Goal: Navigation & Orientation: Find specific page/section

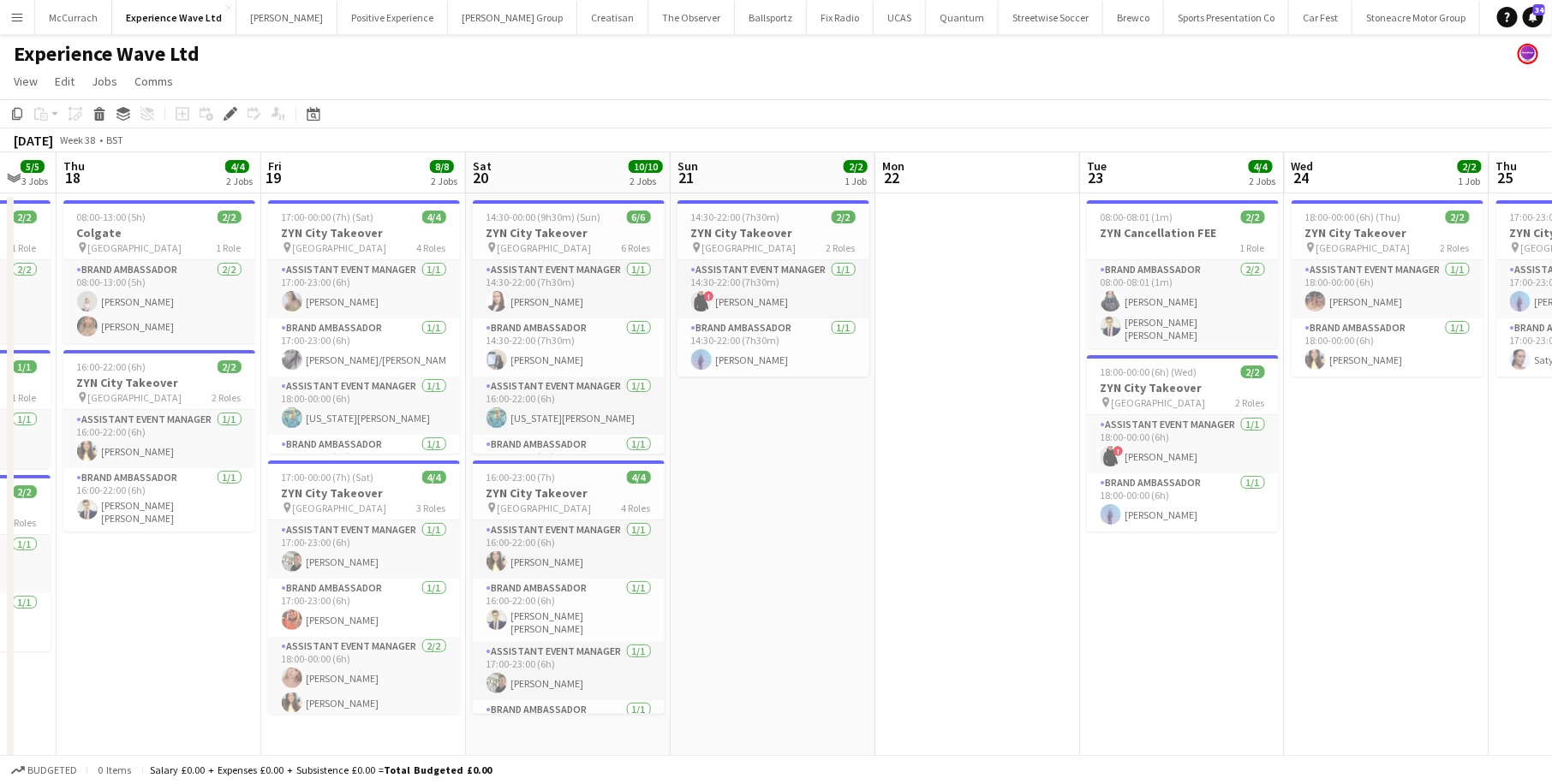
click at [18, 16] on app-icon "Menu" at bounding box center [17, 17] width 13 height 13
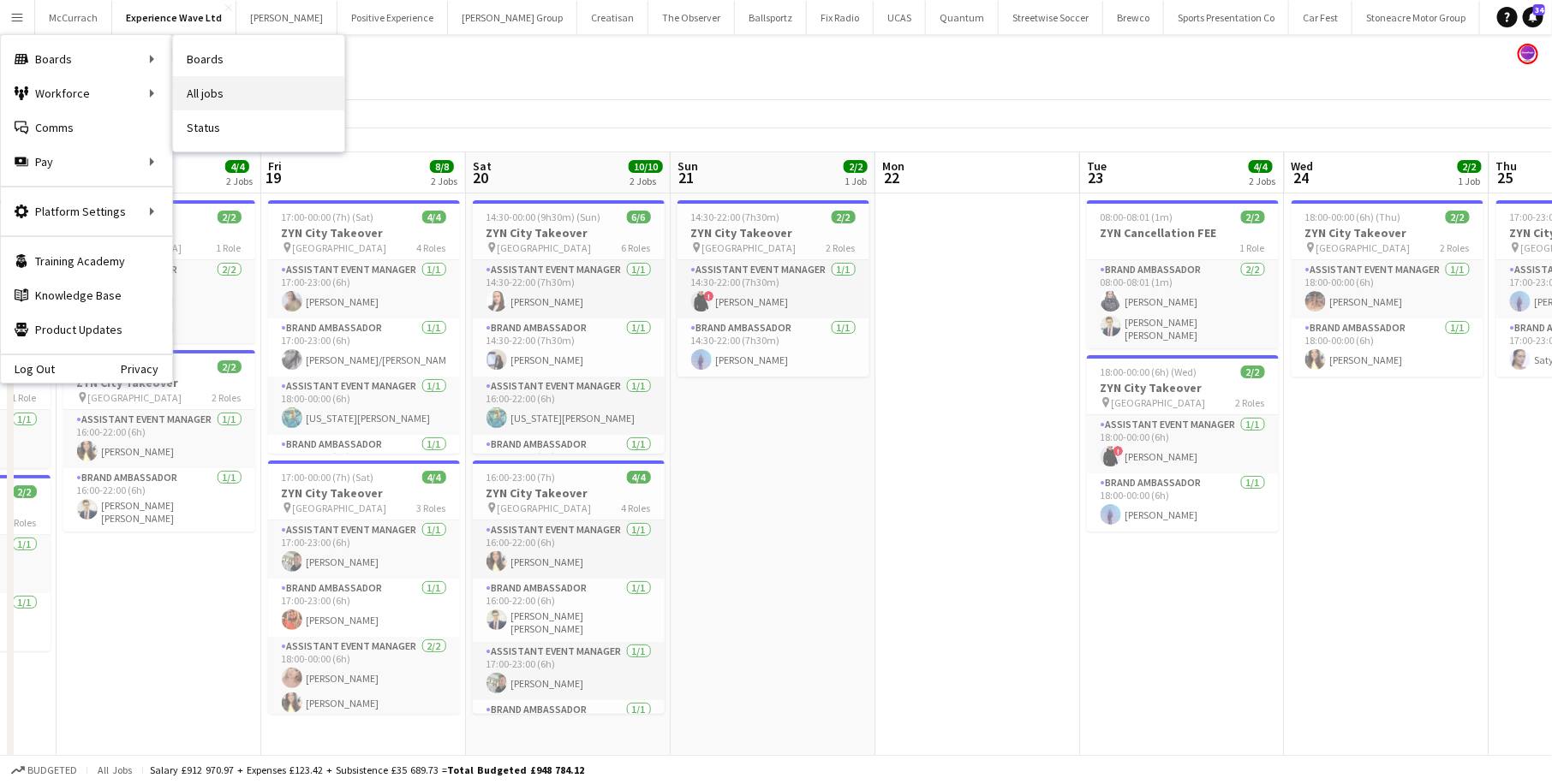
click at [214, 84] on link "All jobs" at bounding box center [259, 93] width 172 height 35
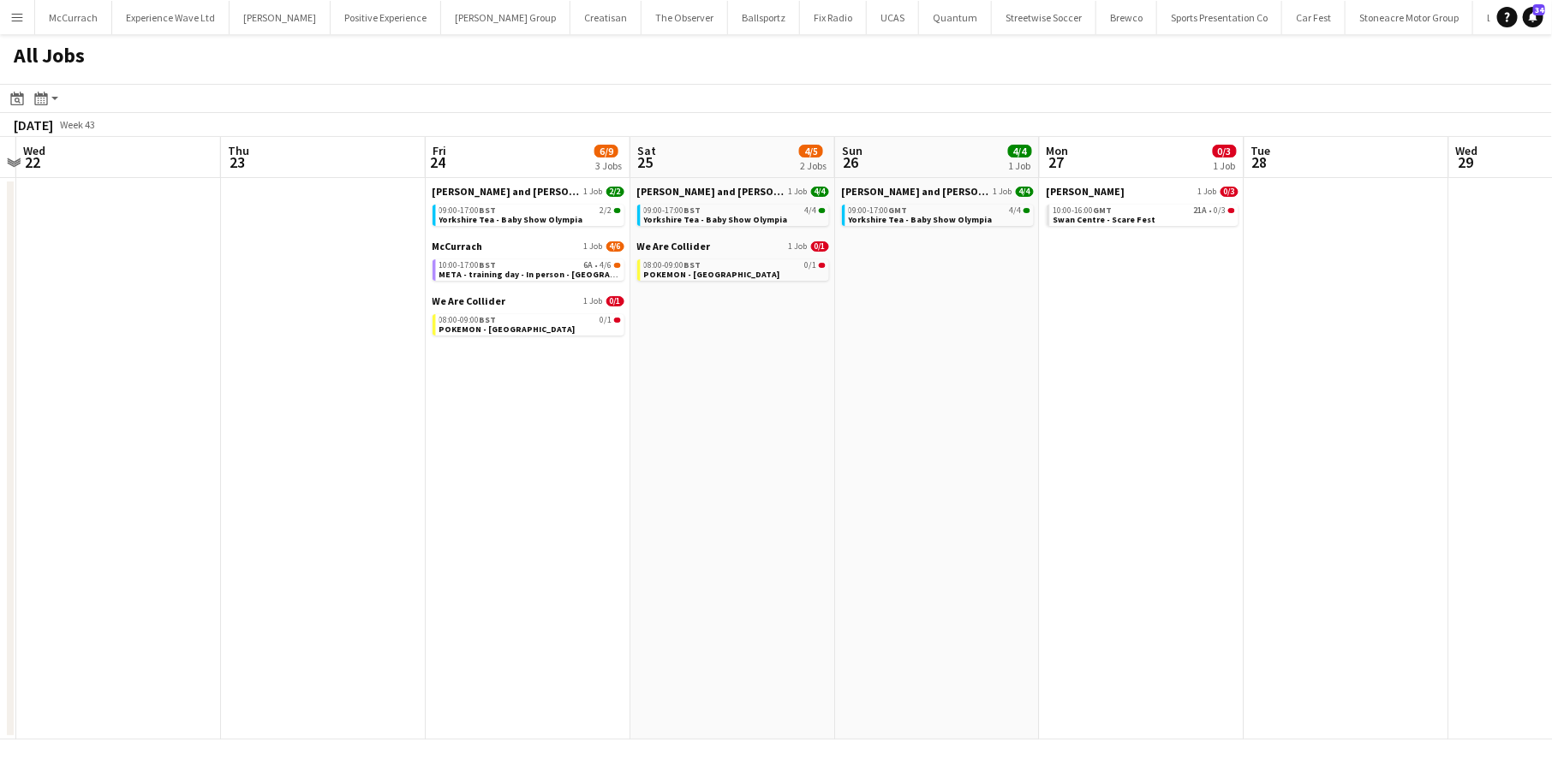
scroll to position [0, 604]
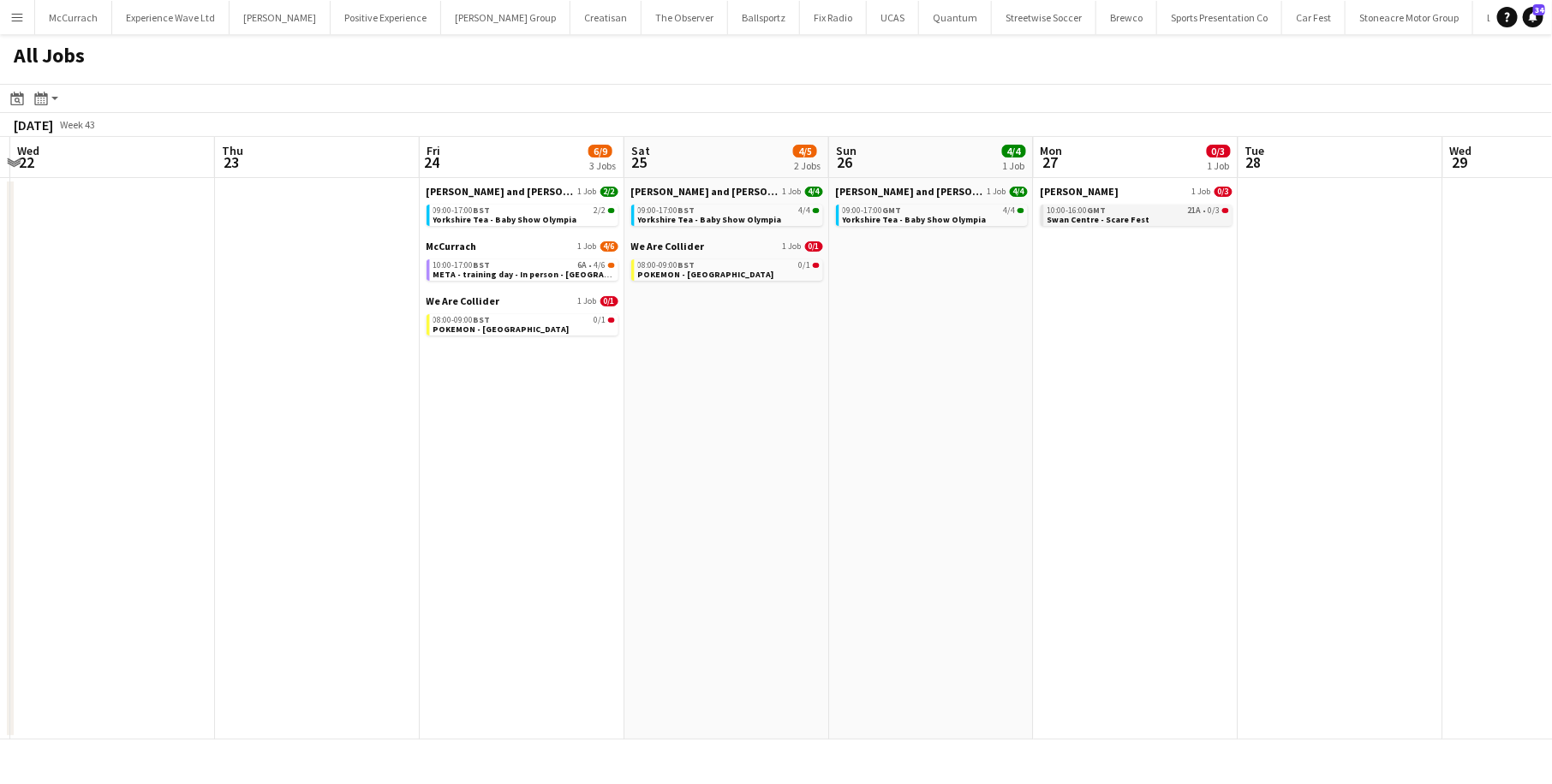
click at [1136, 216] on span "Swan Centre - Scare Fest" at bounding box center [1099, 220] width 103 height 12
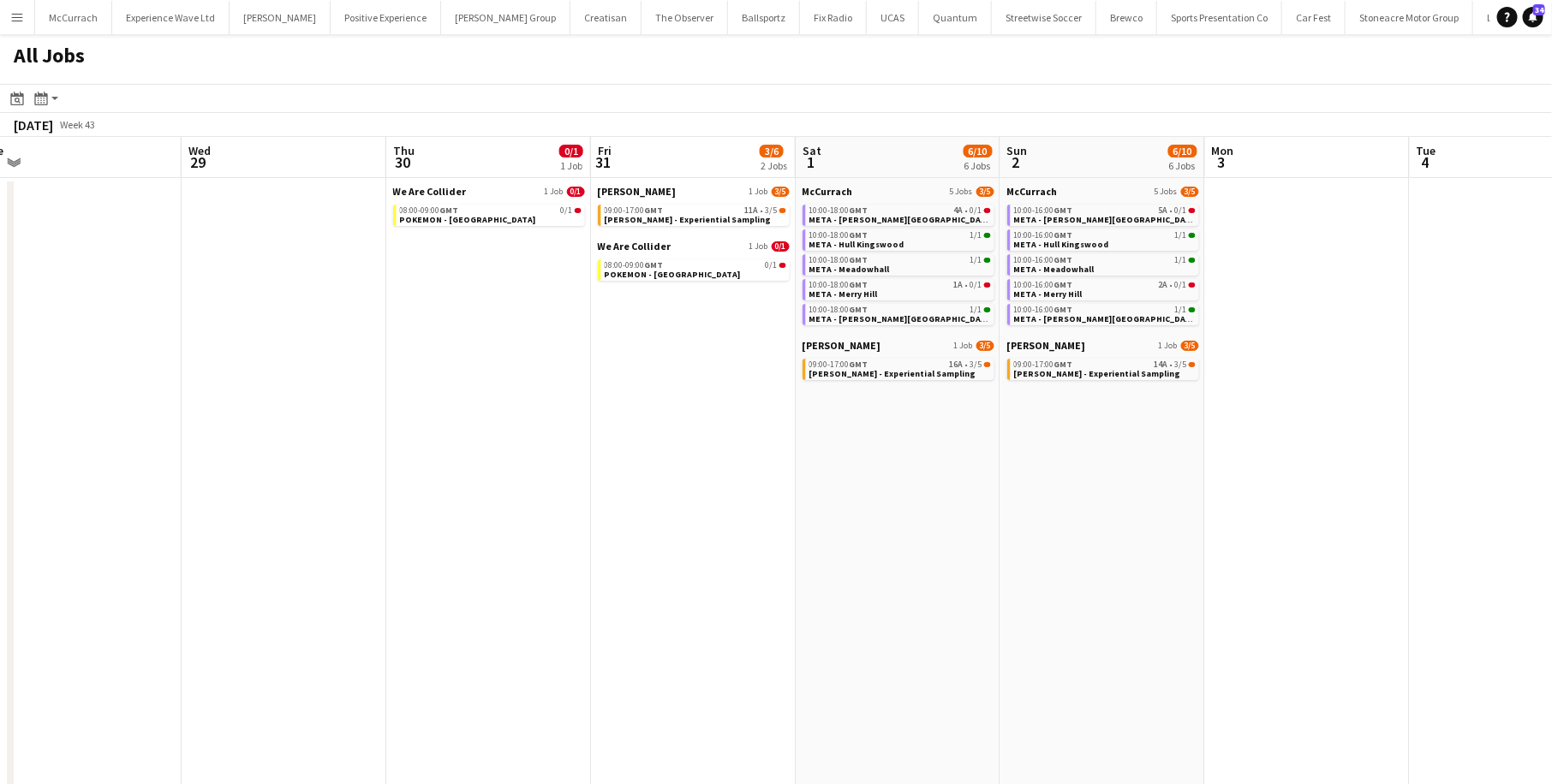
scroll to position [0, 660]
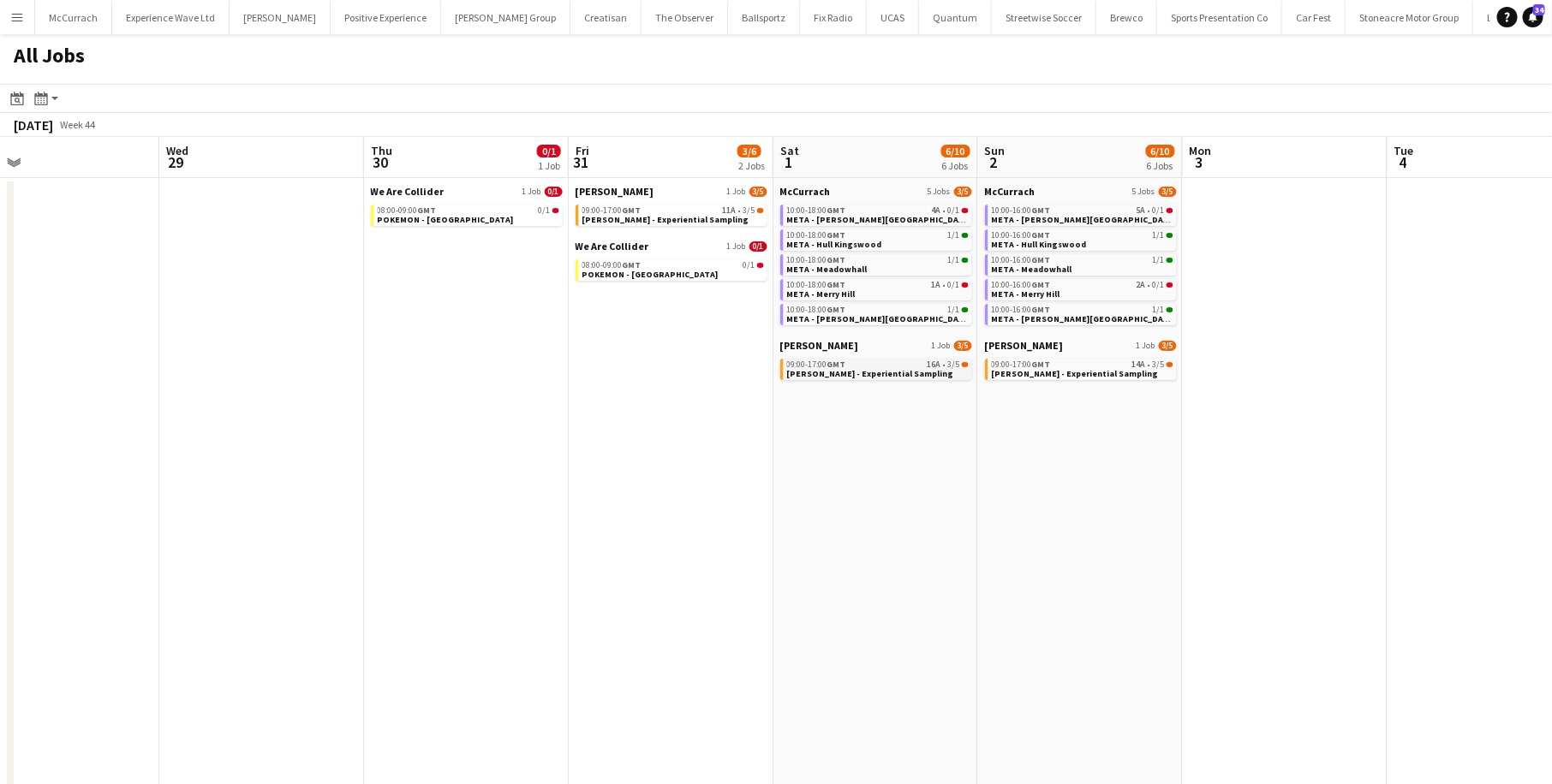
click at [889, 375] on span "Monty Bojangles - Experiential Sampling" at bounding box center [871, 373] width 167 height 12
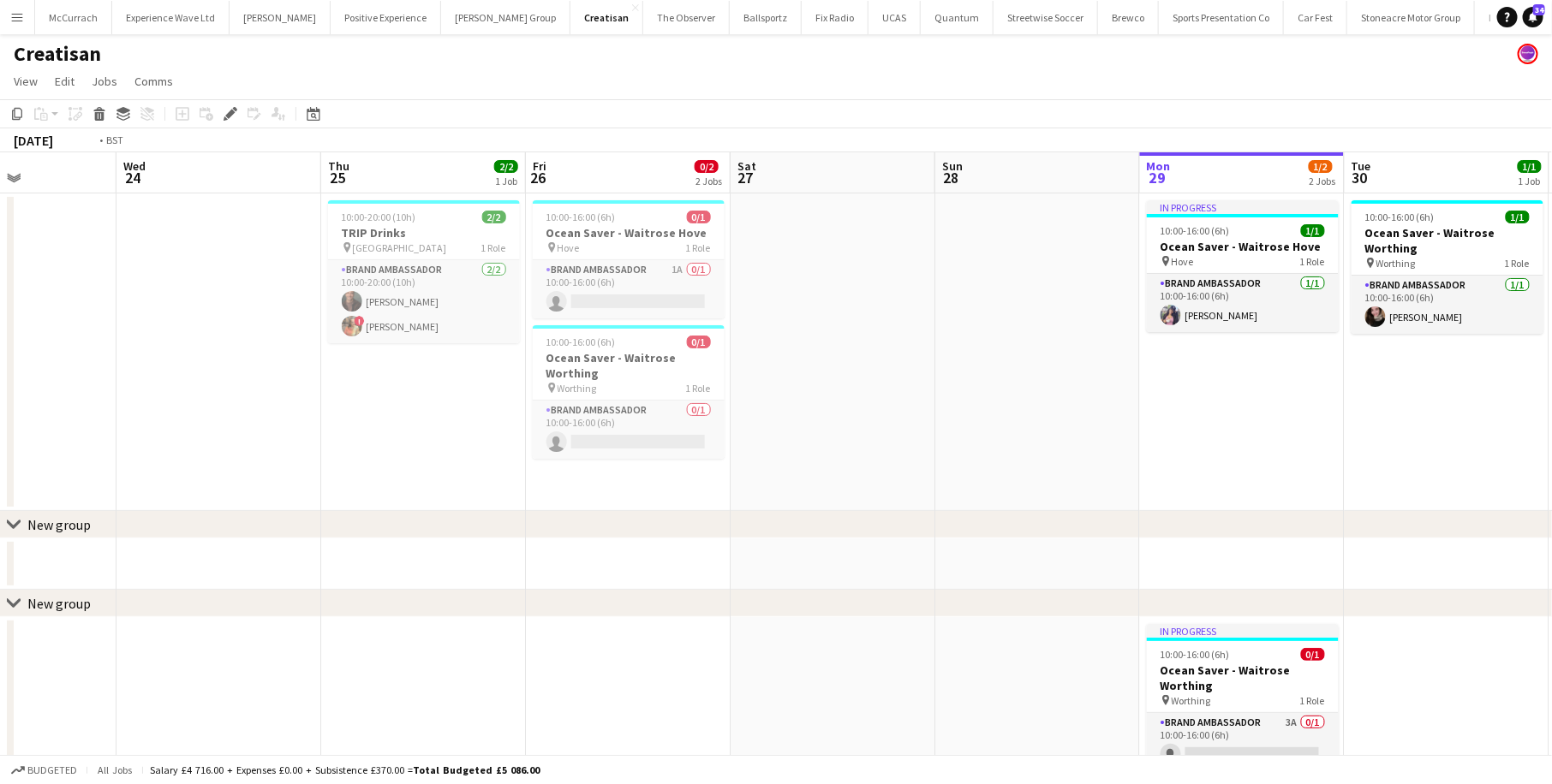
scroll to position [0, 430]
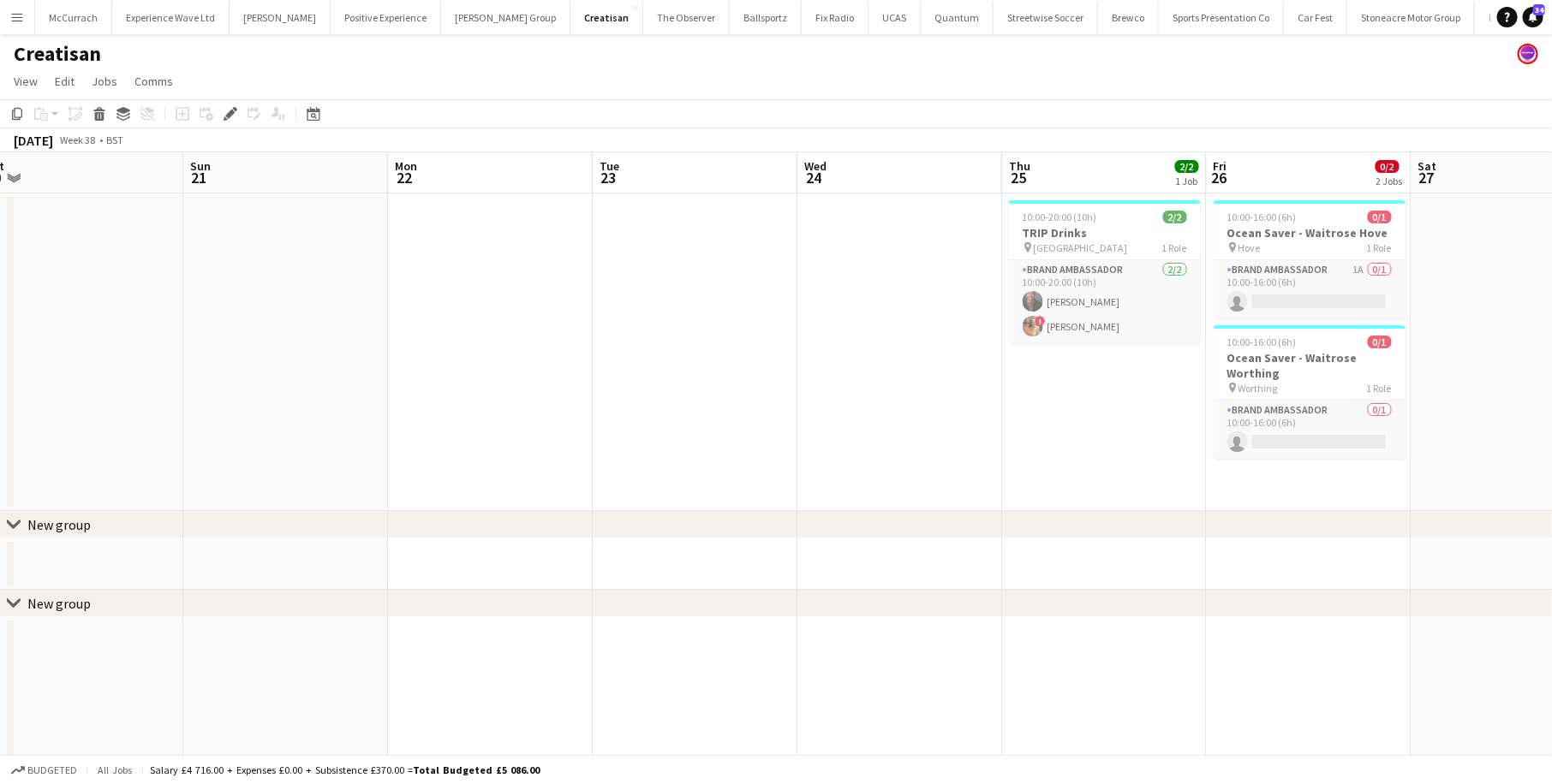
click at [23, 19] on app-icon "Menu" at bounding box center [17, 17] width 13 height 13
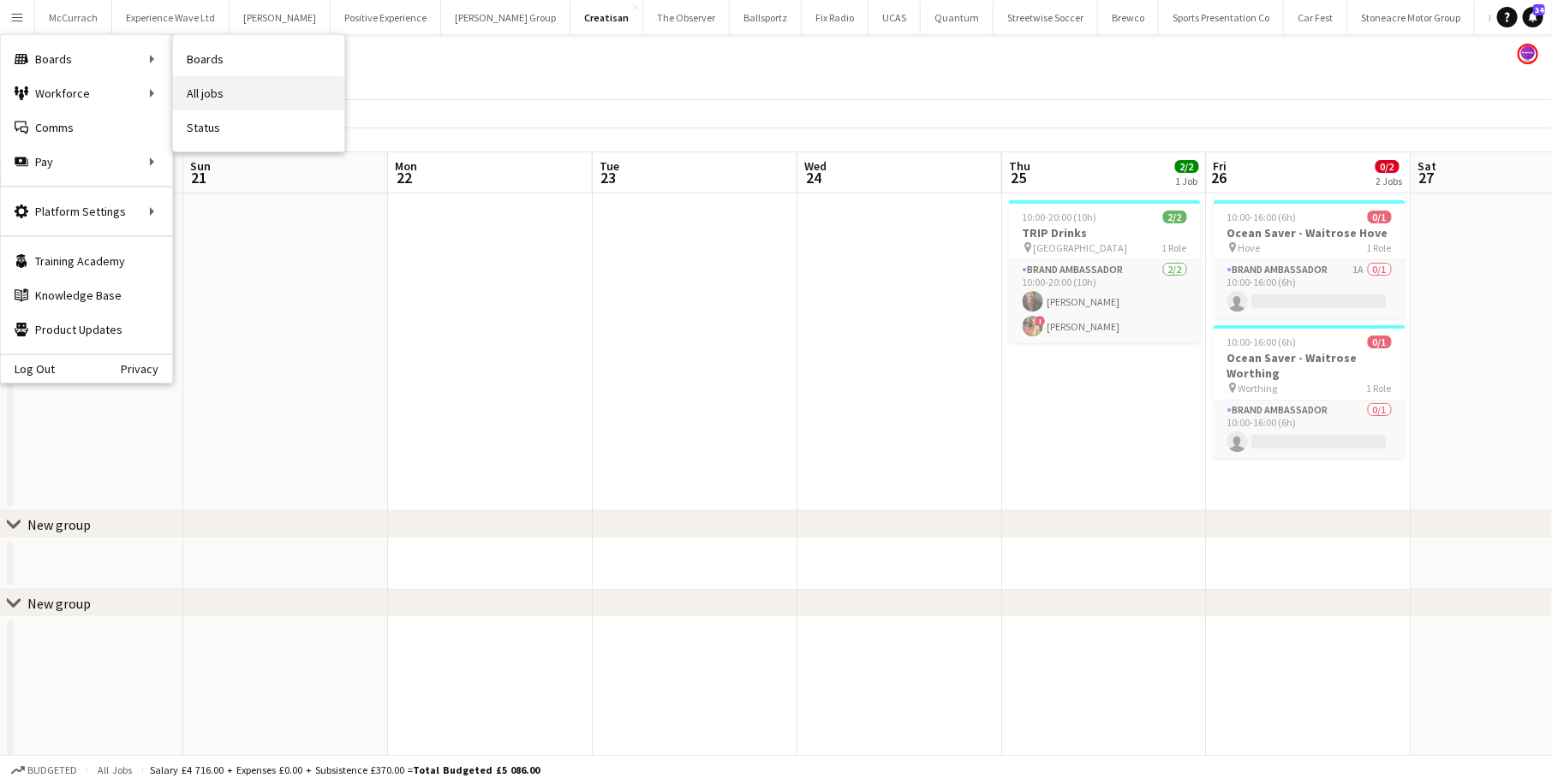
click at [203, 99] on link "All jobs" at bounding box center [259, 93] width 172 height 35
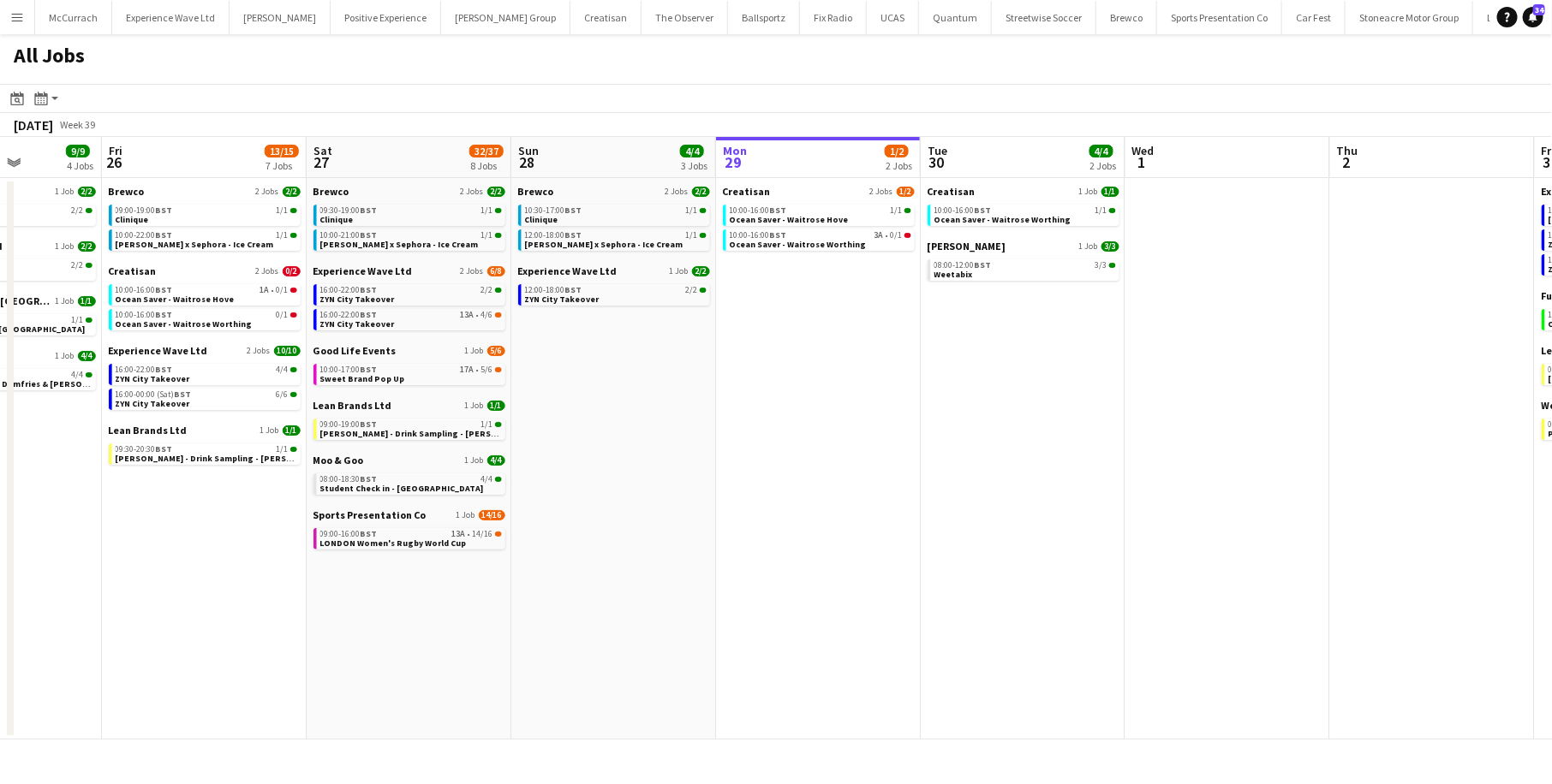
scroll to position [0, 366]
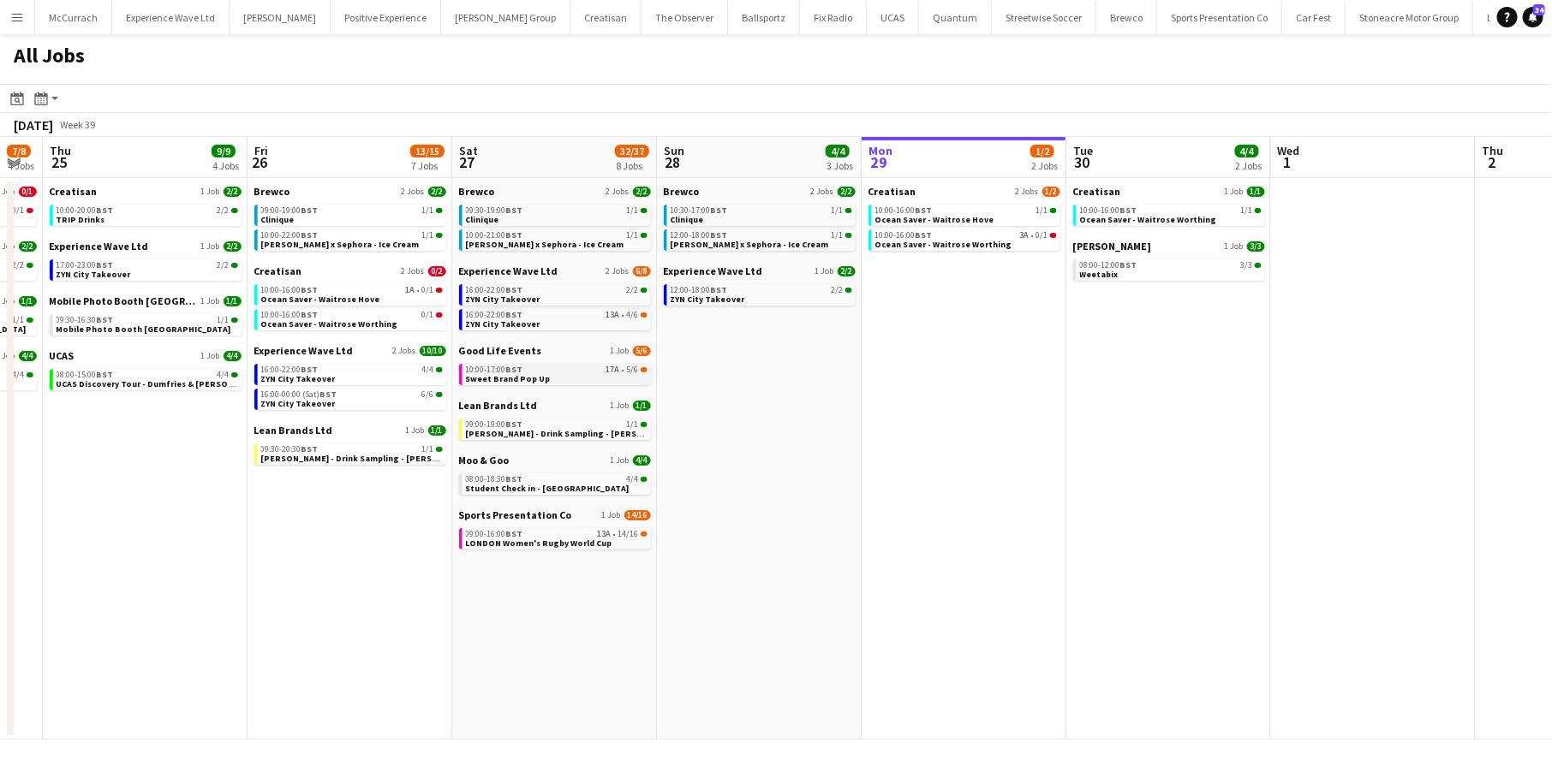
click at [554, 376] on link "10:00-17:00 BST 17A • 5/6 Sweet Brand Pop Up" at bounding box center [557, 373] width 181 height 20
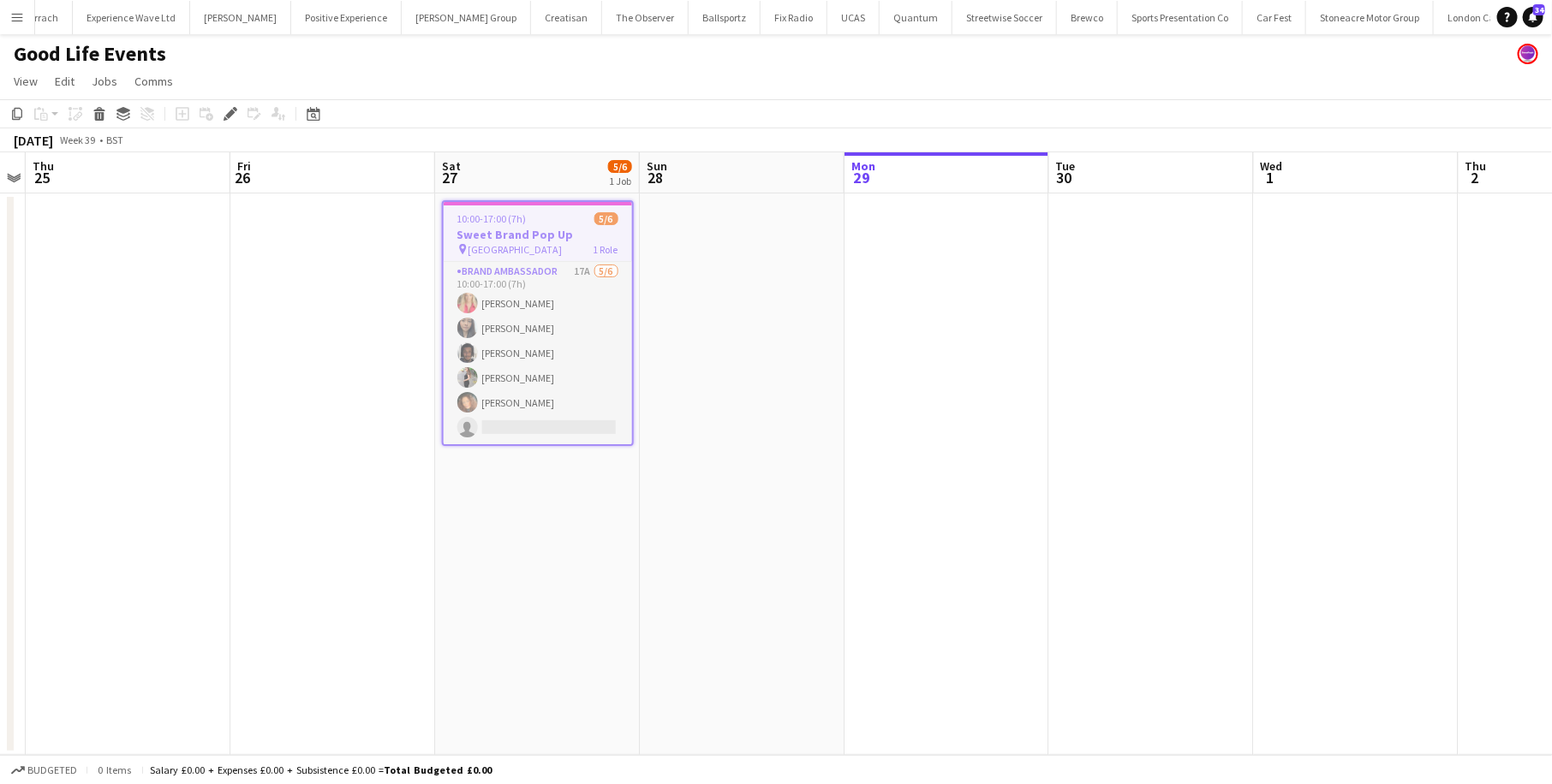
click at [13, 12] on app-icon "Menu" at bounding box center [17, 17] width 13 height 13
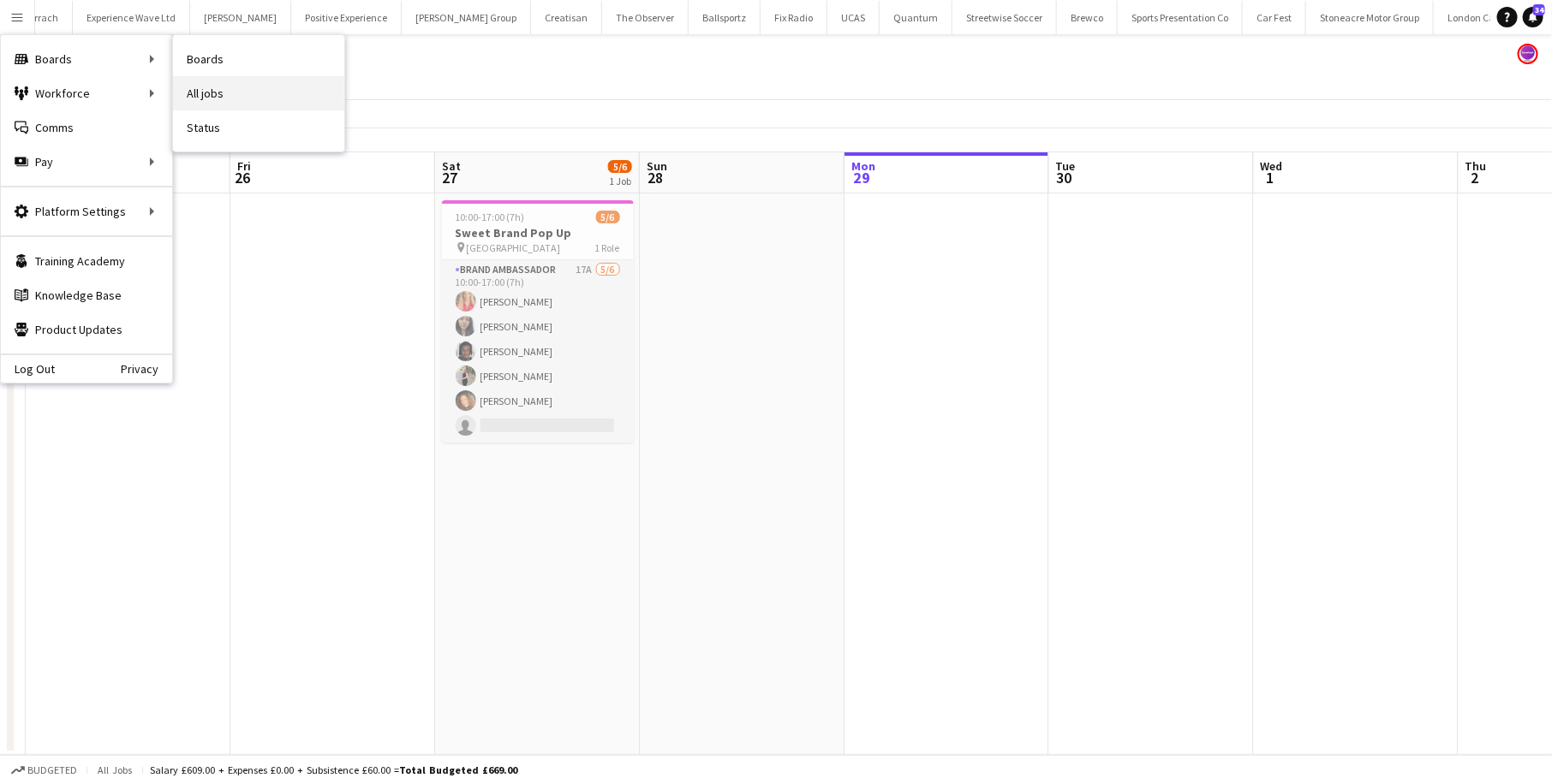
click at [242, 92] on link "All jobs" at bounding box center [259, 93] width 172 height 35
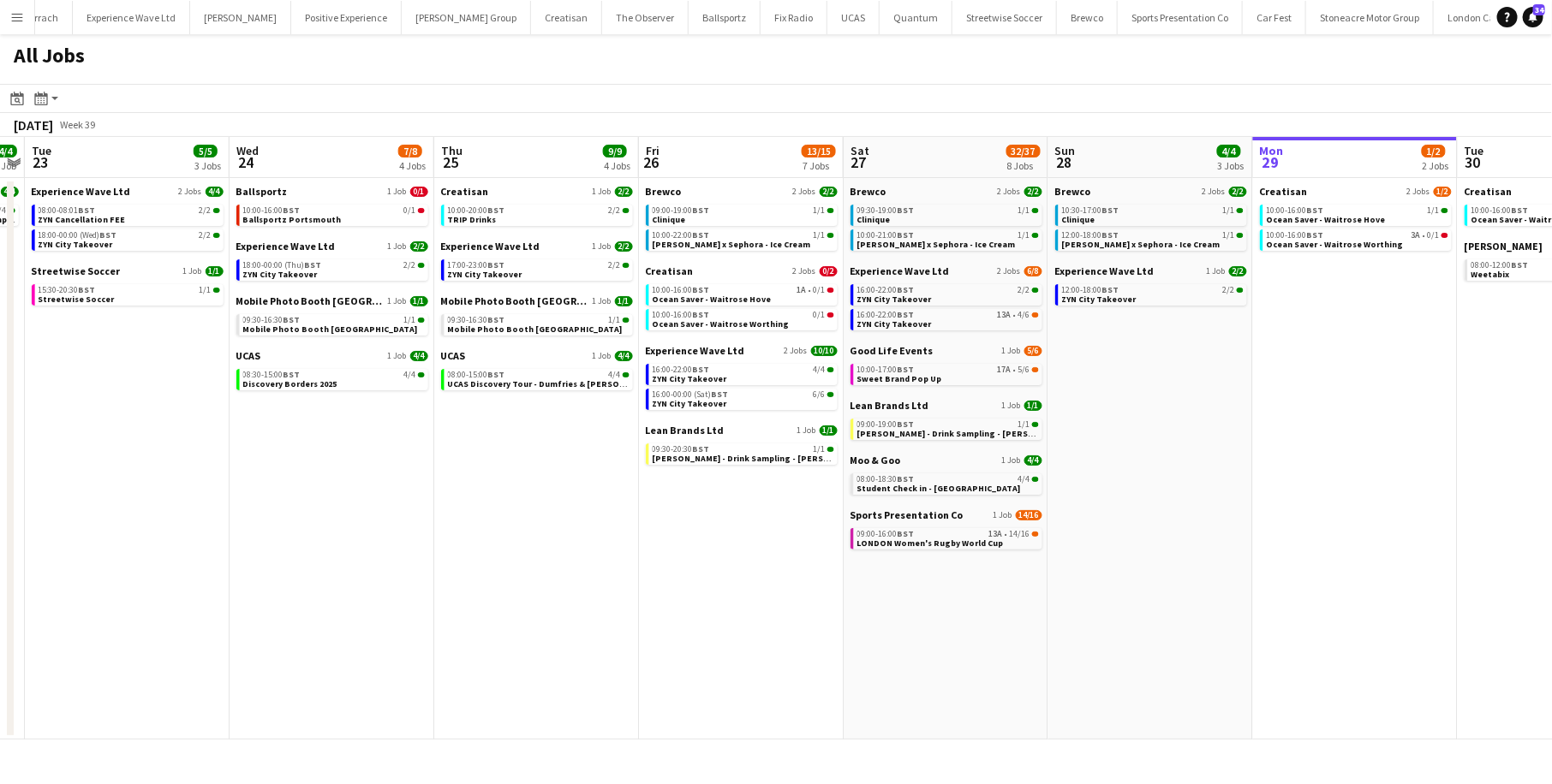
scroll to position [0, 593]
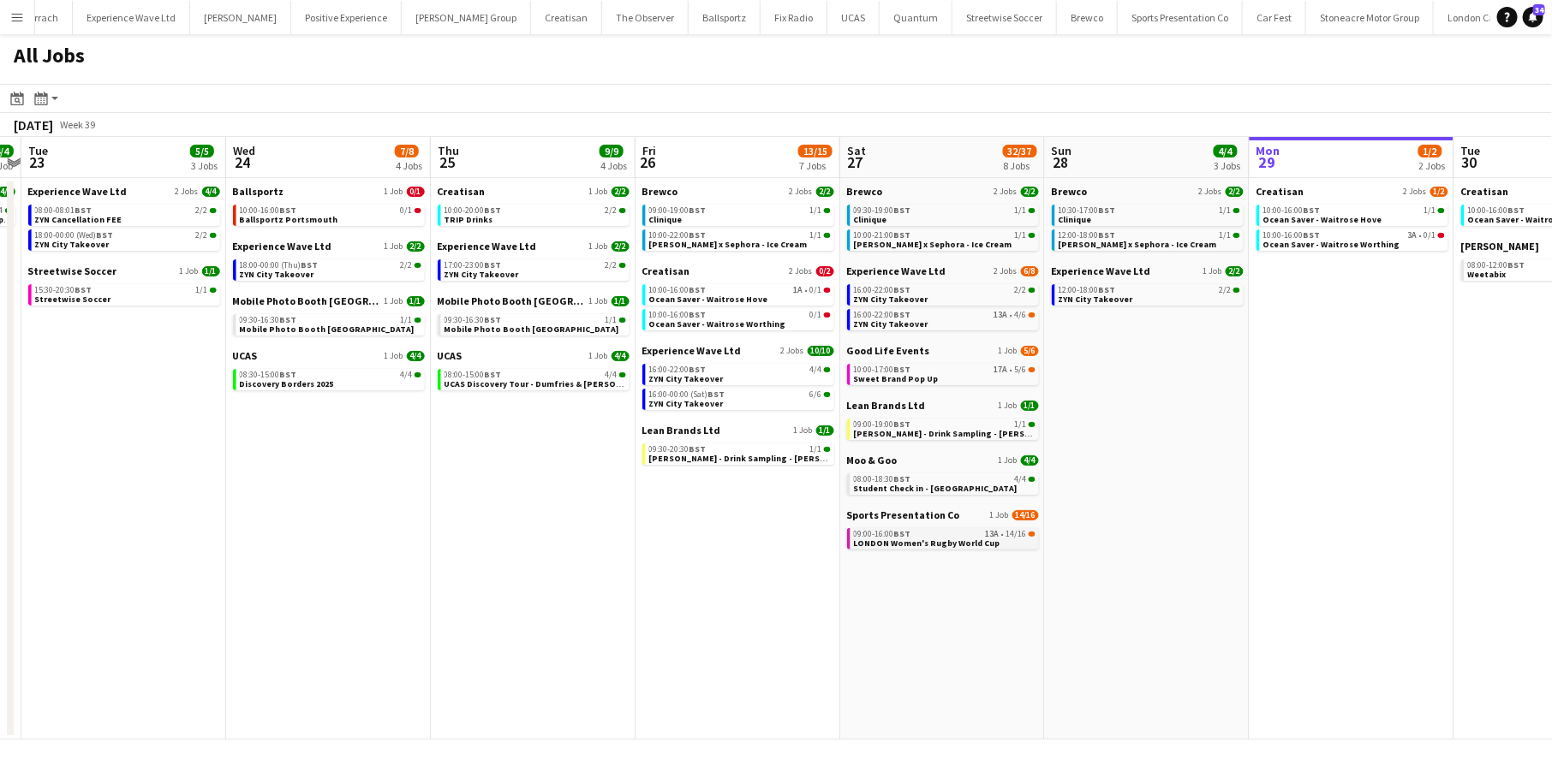
click at [935, 543] on span "LONDON Women's Rugby World Cup" at bounding box center [927, 543] width 147 height 12
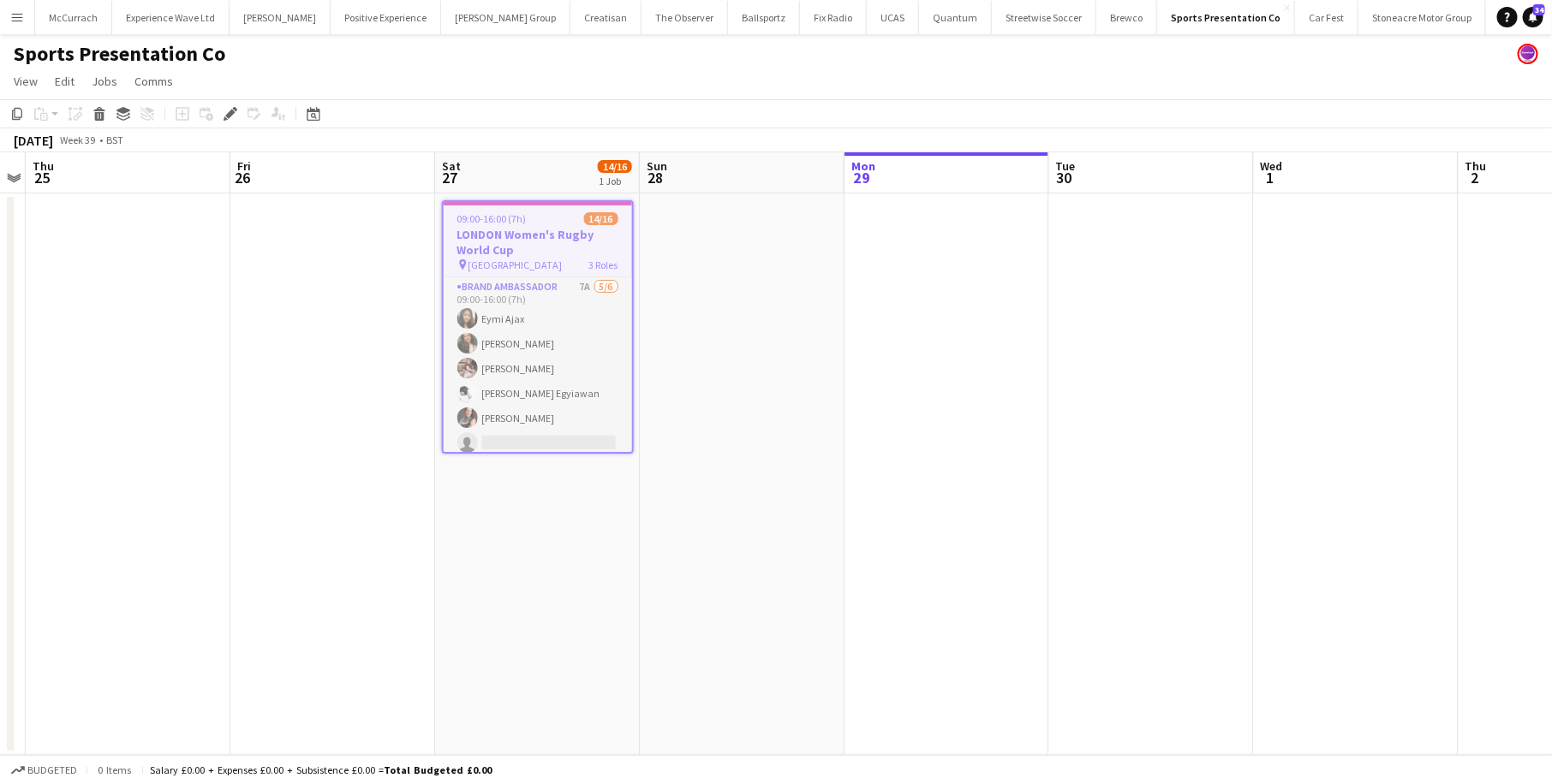
click at [22, 14] on app-icon "Menu" at bounding box center [17, 17] width 13 height 13
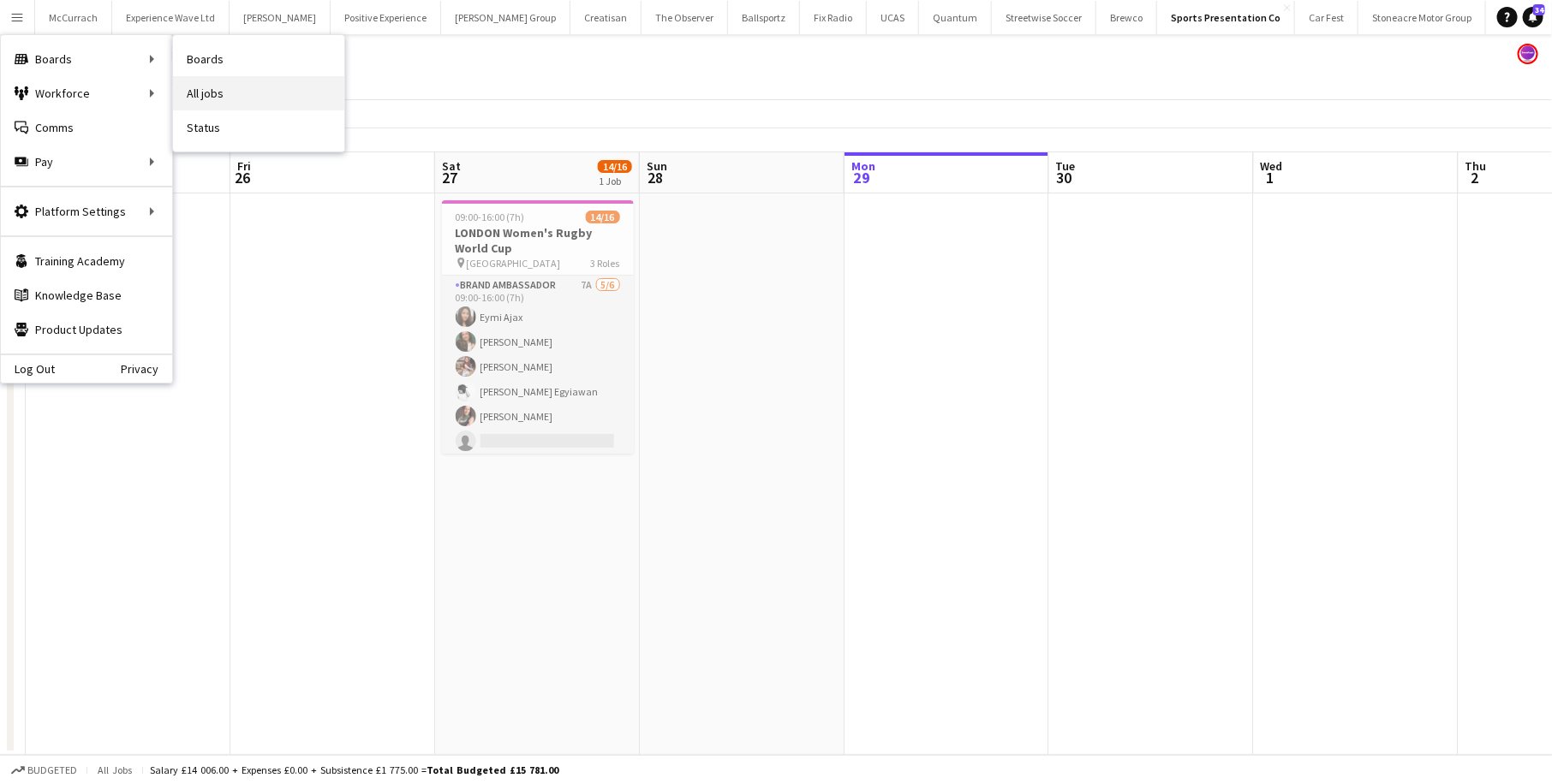
click at [213, 86] on link "All jobs" at bounding box center [259, 93] width 172 height 35
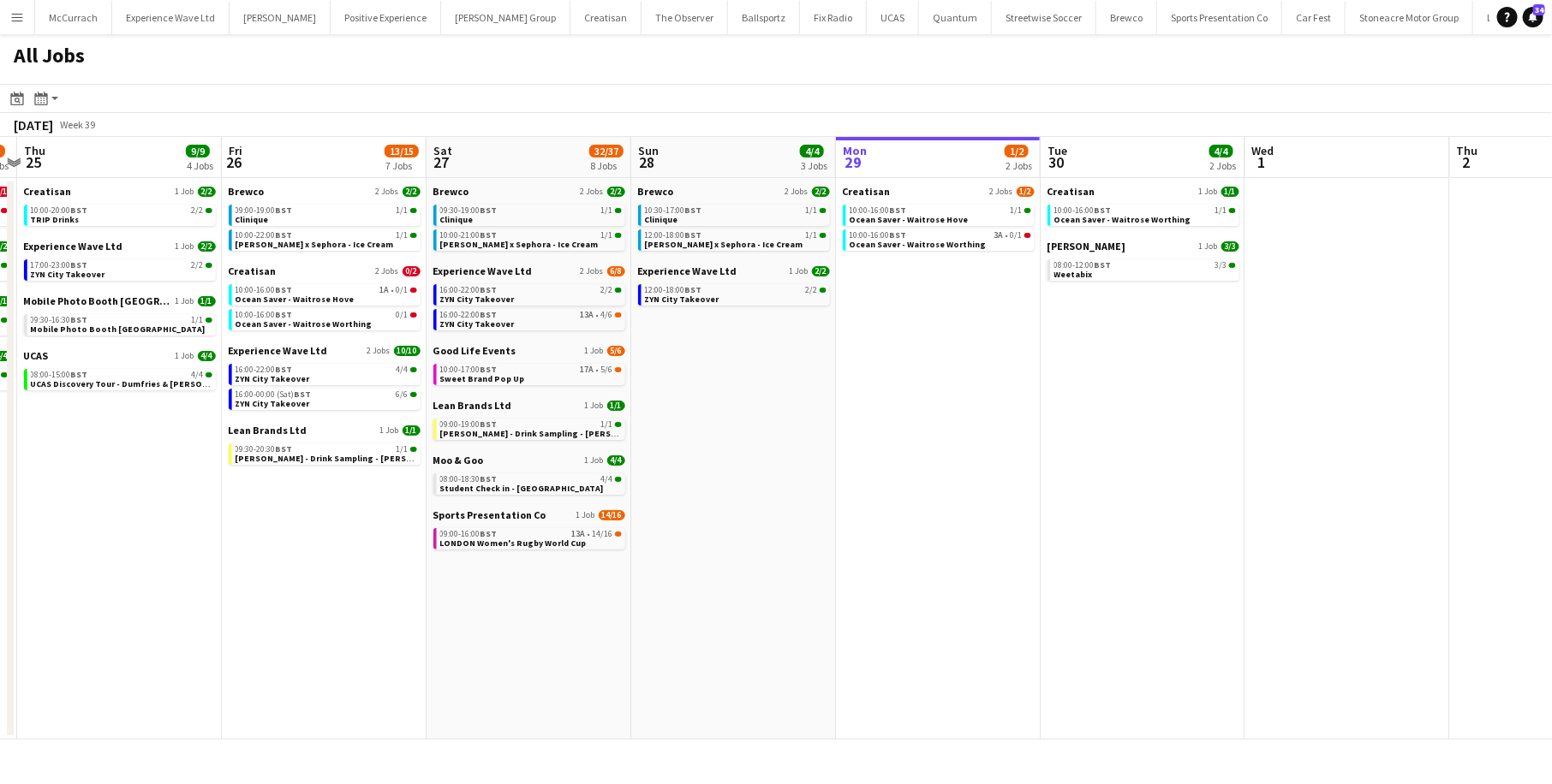
scroll to position [0, 391]
click at [550, 323] on link "16:00-22:00 BST 13A • 4/6 ZYN City Takeover" at bounding box center [532, 319] width 181 height 20
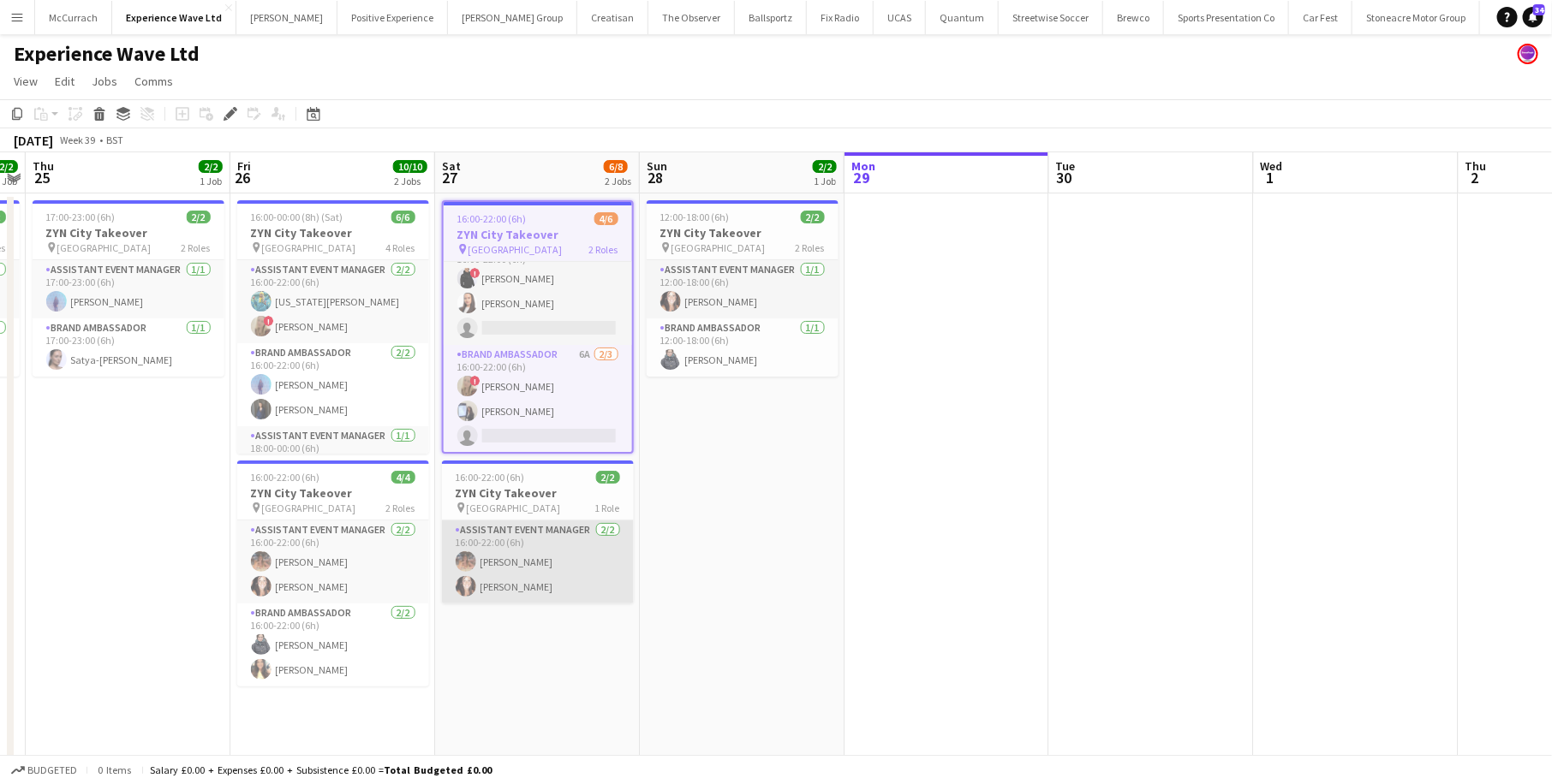
scroll to position [6, 0]
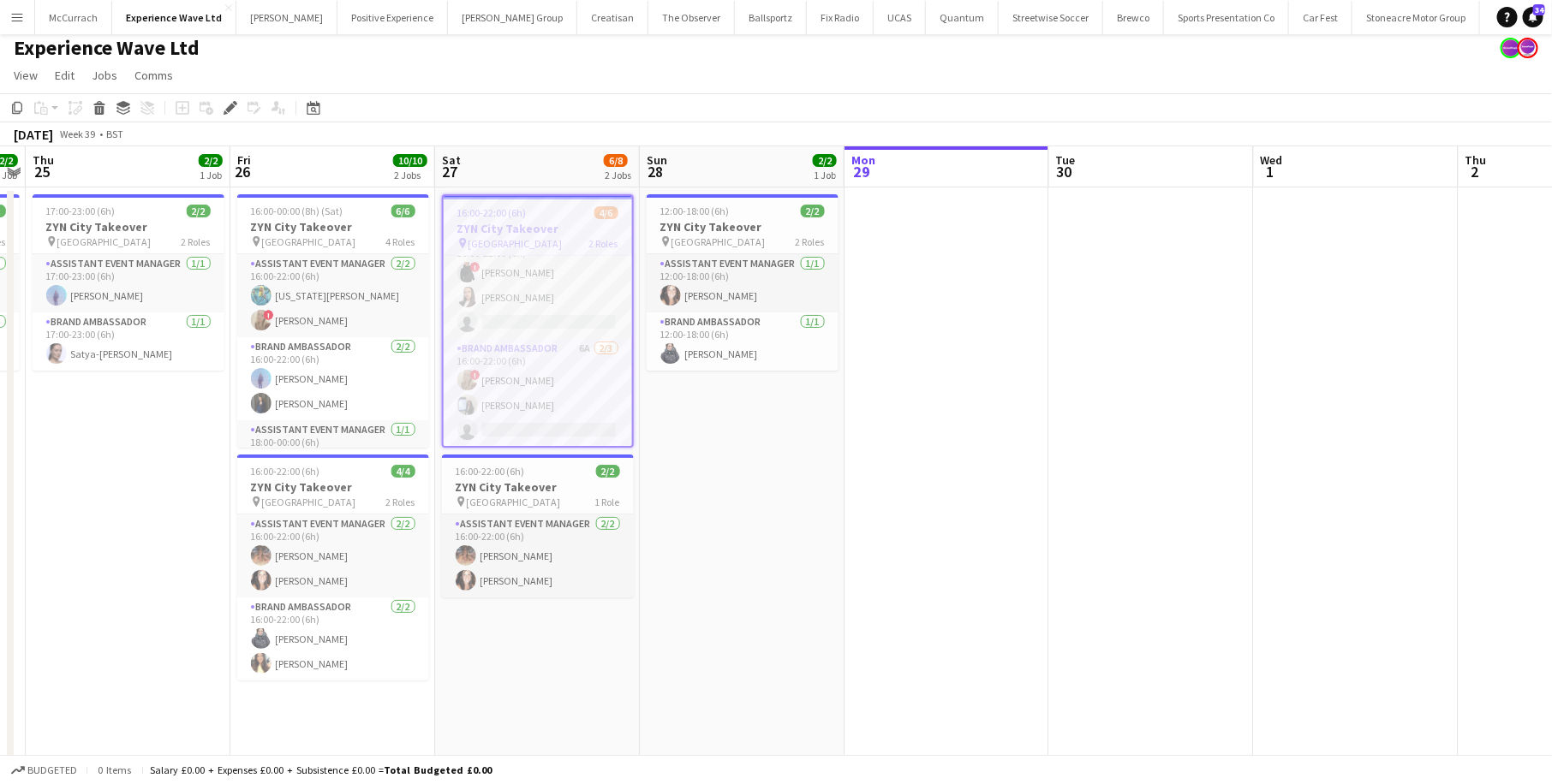
click at [14, 12] on app-icon "Menu" at bounding box center [17, 17] width 13 height 13
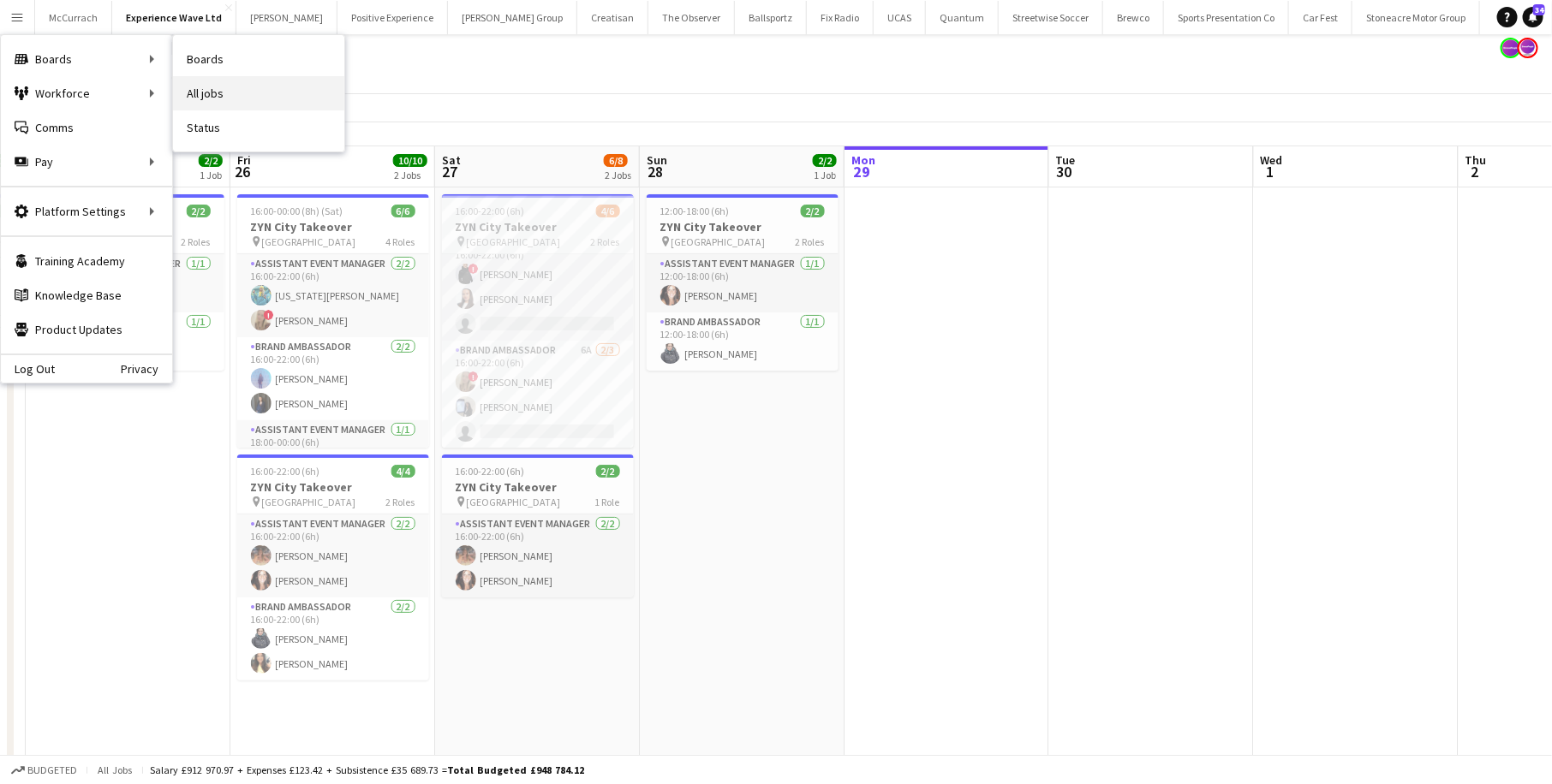
click at [213, 96] on link "All jobs" at bounding box center [259, 93] width 172 height 35
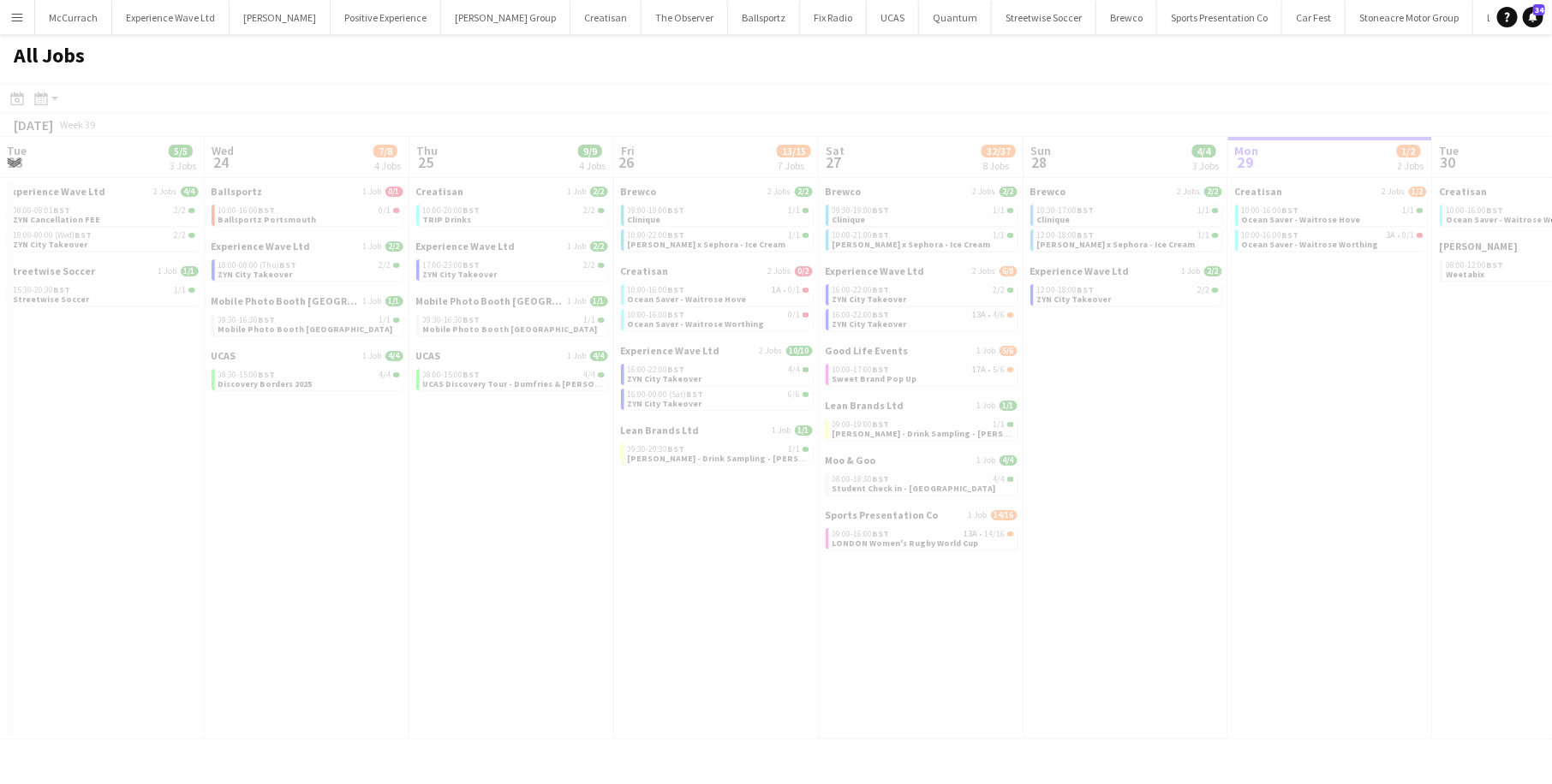
scroll to position [0, 429]
